Goal: Information Seeking & Learning: Find specific fact

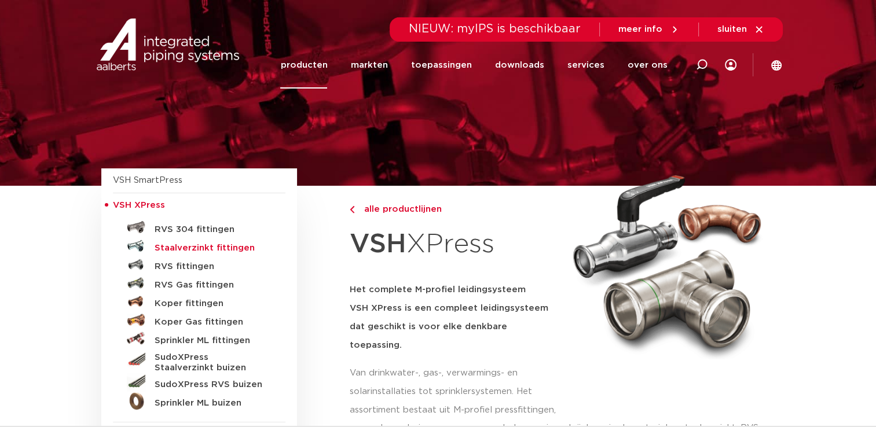
click at [161, 247] on h5 "Staalverzinkt fittingen" at bounding box center [212, 248] width 115 height 10
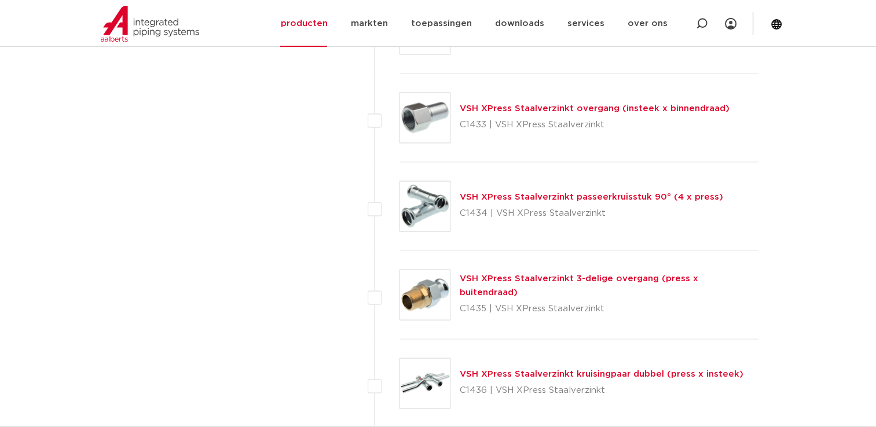
scroll to position [2204, 0]
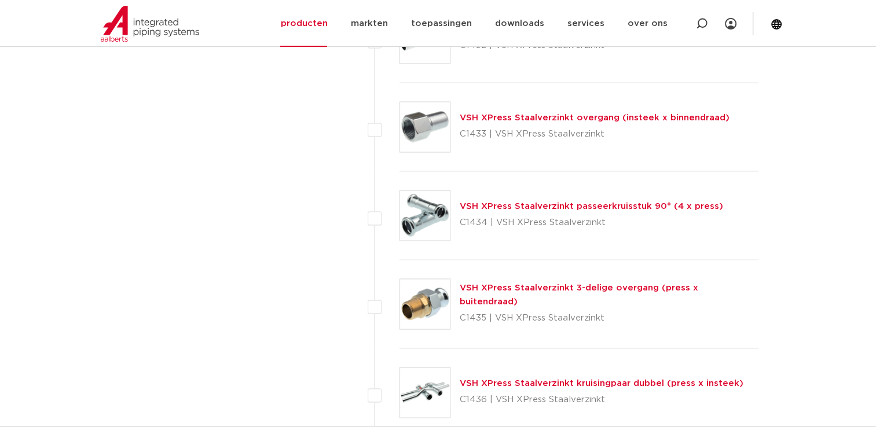
click at [496, 116] on link "VSH XPress Staalverzinkt overgang (insteek x binnendraad)" at bounding box center [595, 117] width 270 height 9
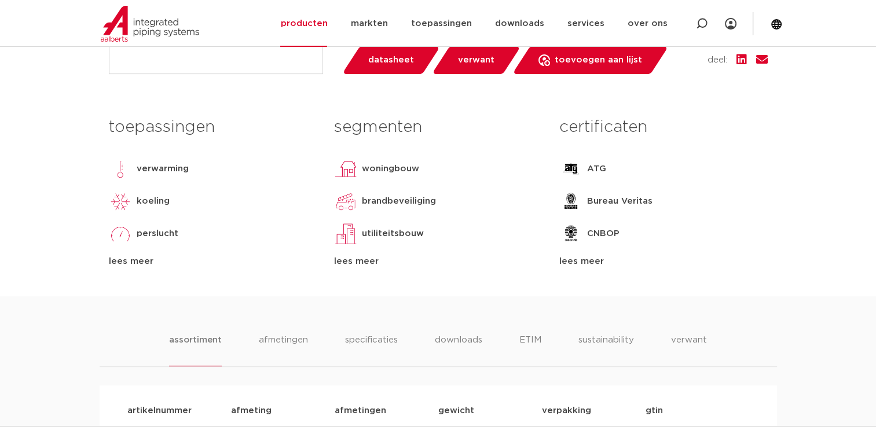
scroll to position [116, 0]
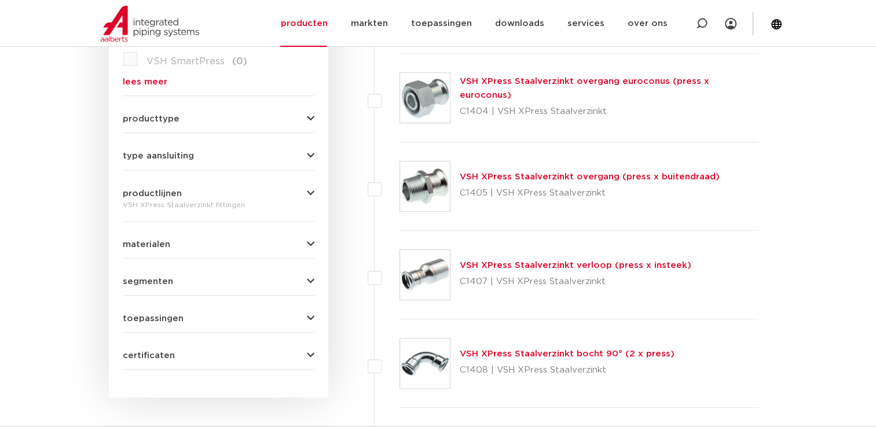
scroll to position [463, 0]
click at [492, 263] on link "VSH XPress Staalverzinkt verloop (press x insteek)" at bounding box center [576, 264] width 232 height 9
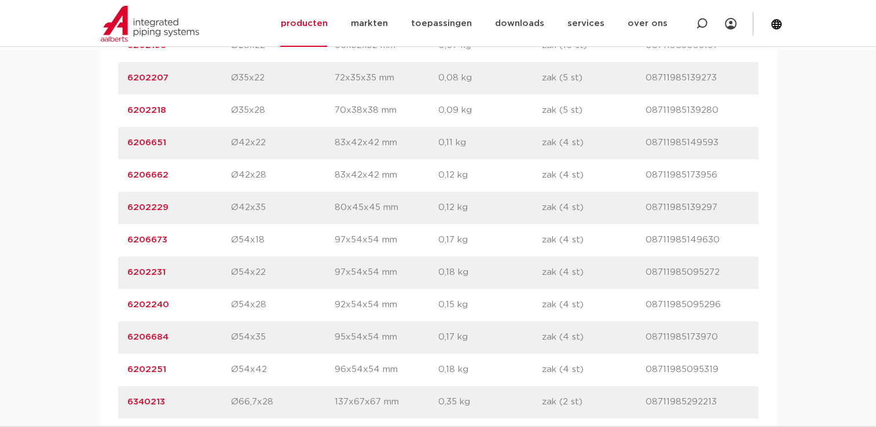
scroll to position [1107, 0]
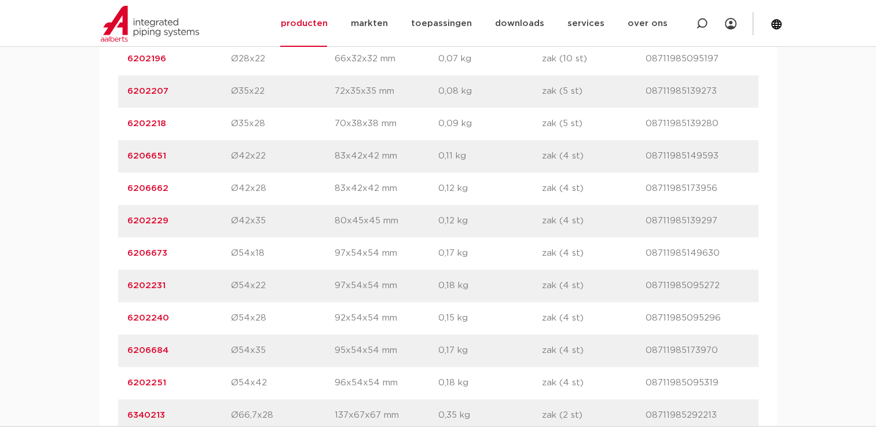
drag, startPoint x: 168, startPoint y: 154, endPoint x: 121, endPoint y: 156, distance: 47.5
click at [121, 156] on div "artikelnummer 6206651 afmeting Ø42x22 afmetingen 83x42x42 mm gewicht 0,11 kg ve…" at bounding box center [438, 156] width 640 height 32
copy link "6206651"
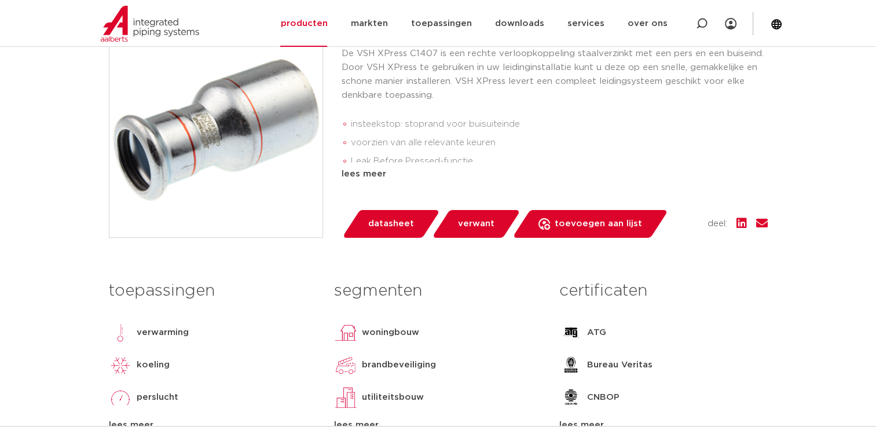
scroll to position [65, 0]
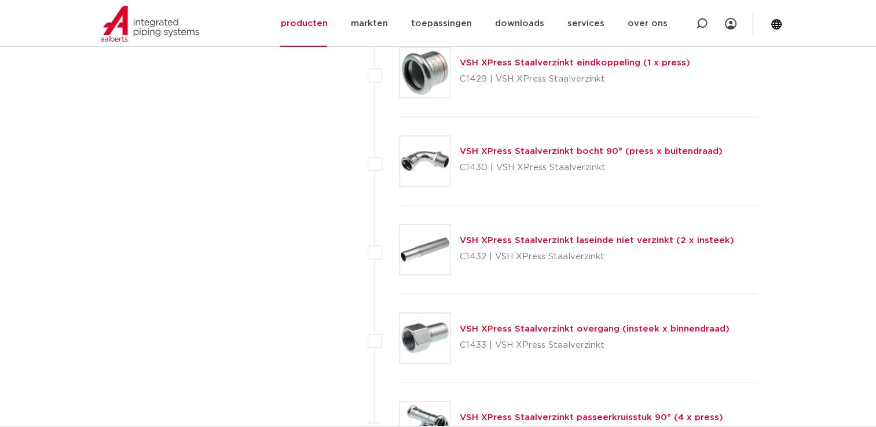
scroll to position [2084, 0]
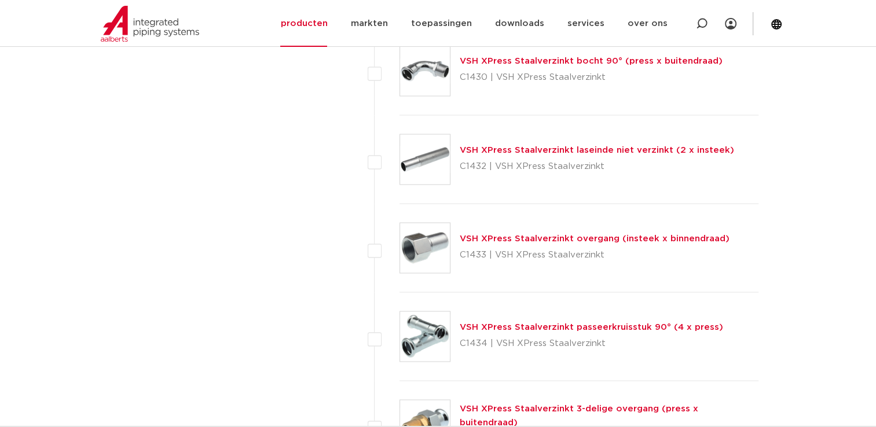
click at [508, 234] on link "VSH XPress Staalverzinkt overgang (insteek x binnendraad)" at bounding box center [595, 238] width 270 height 9
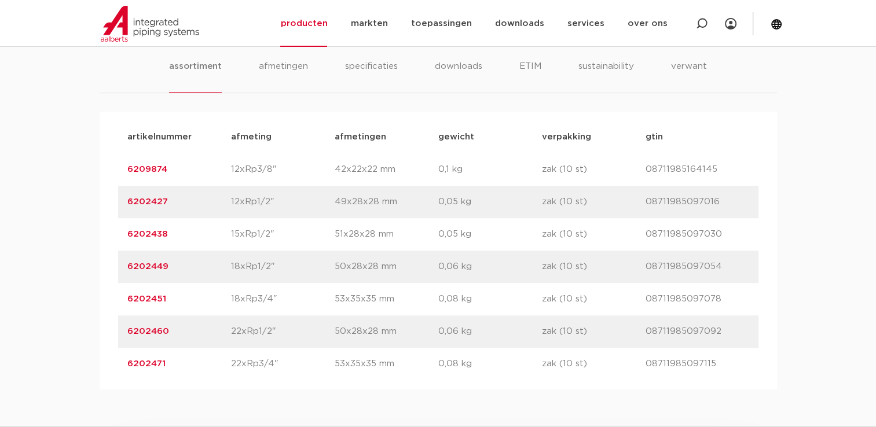
scroll to position [753, 0]
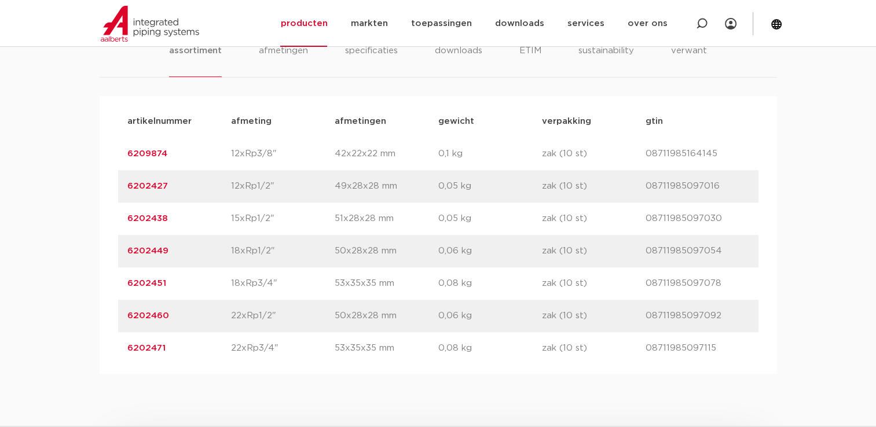
drag, startPoint x: 168, startPoint y: 313, endPoint x: 124, endPoint y: 321, distance: 44.6
click at [124, 321] on div "artikelnummer 6202460 afmeting 22xRp1/2" [GEOGRAPHIC_DATA] 50x28x28 mm gewicht …" at bounding box center [438, 316] width 640 height 32
copy link "6202460"
